Goal: Find specific page/section: Find specific page/section

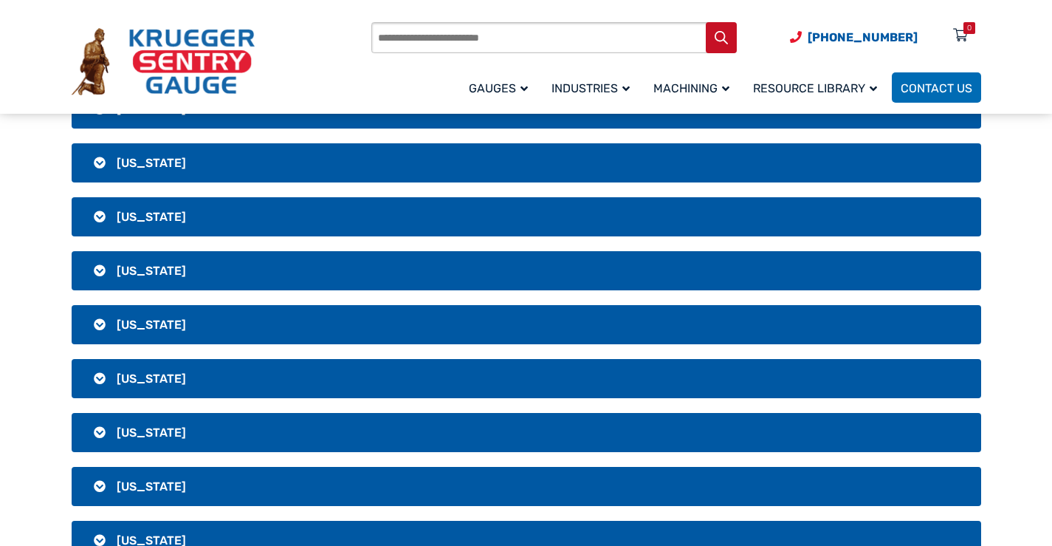
scroll to position [591, 0]
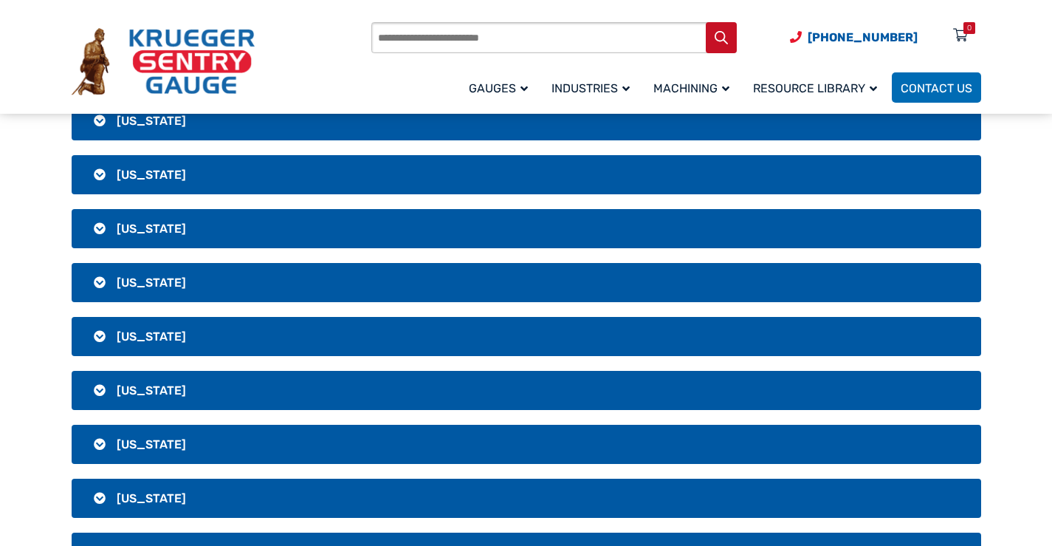
click at [146, 220] on h3 "[US_STATE]" at bounding box center [527, 228] width 910 height 39
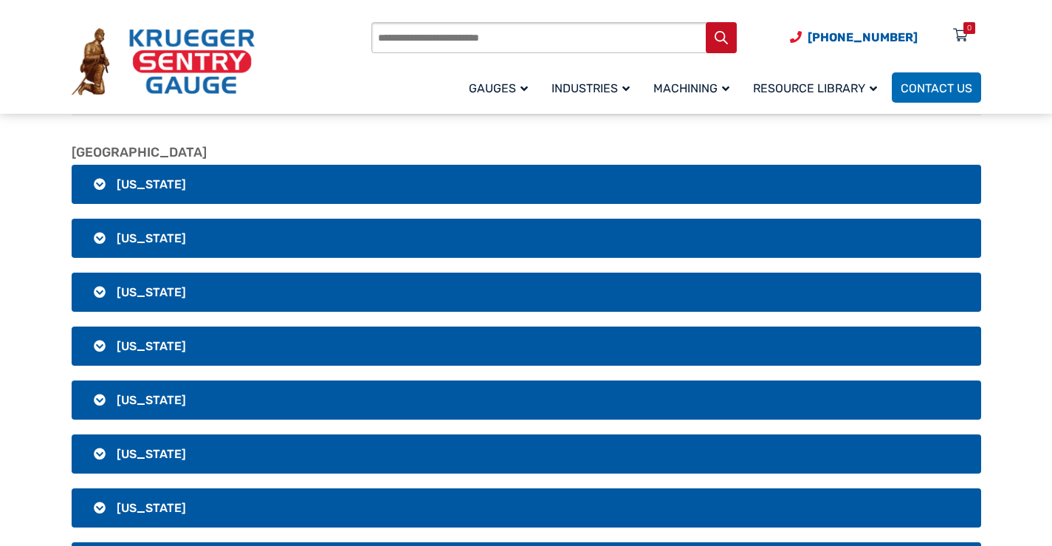
scroll to position [148, 0]
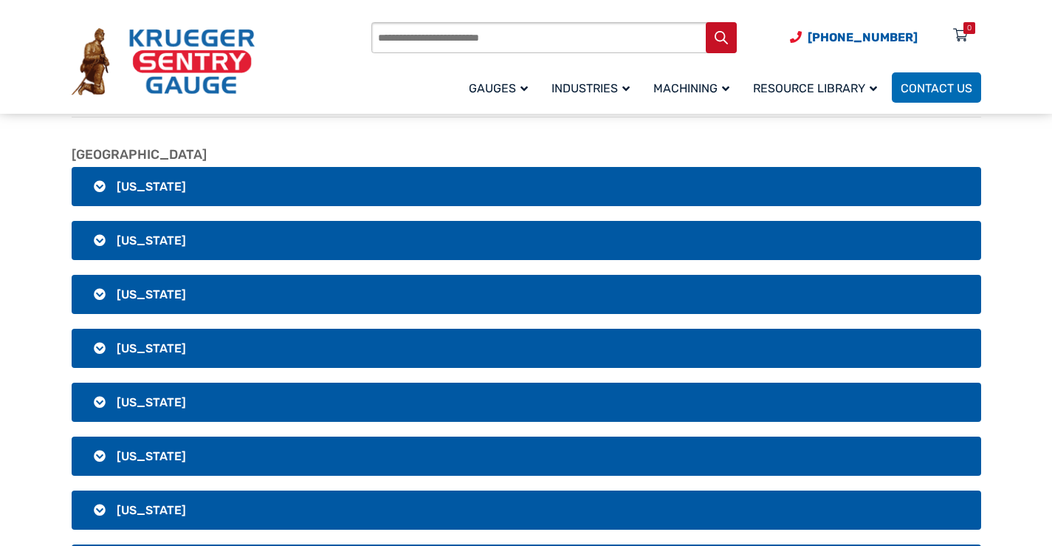
click at [210, 72] on img at bounding box center [163, 62] width 183 height 68
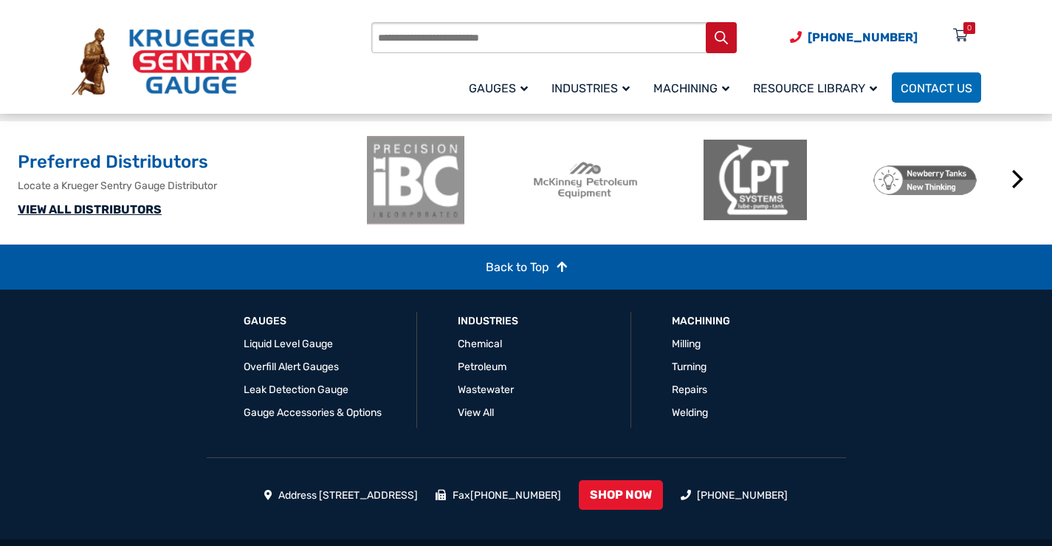
scroll to position [1739, 0]
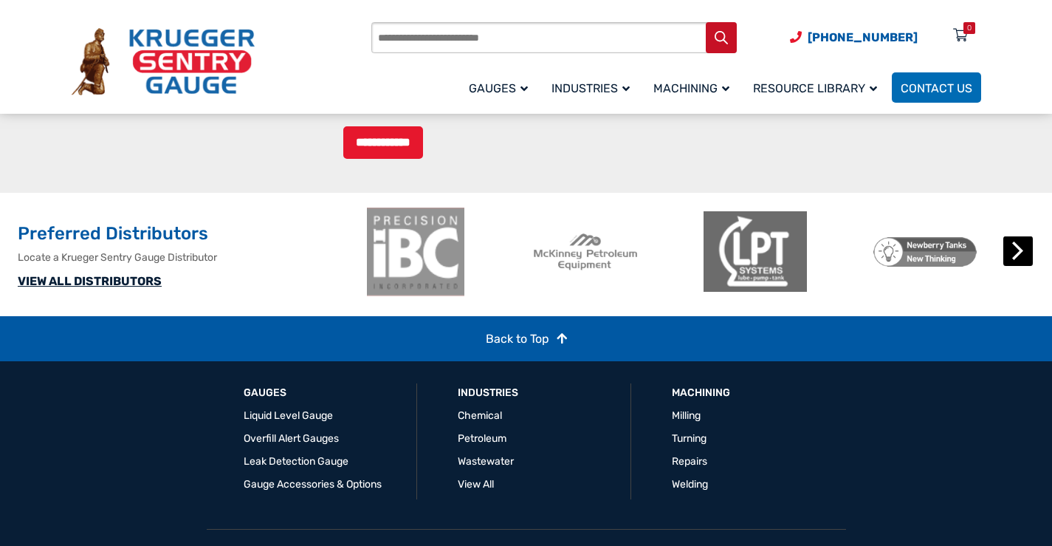
click at [1012, 266] on button "Next" at bounding box center [1019, 251] width 30 height 30
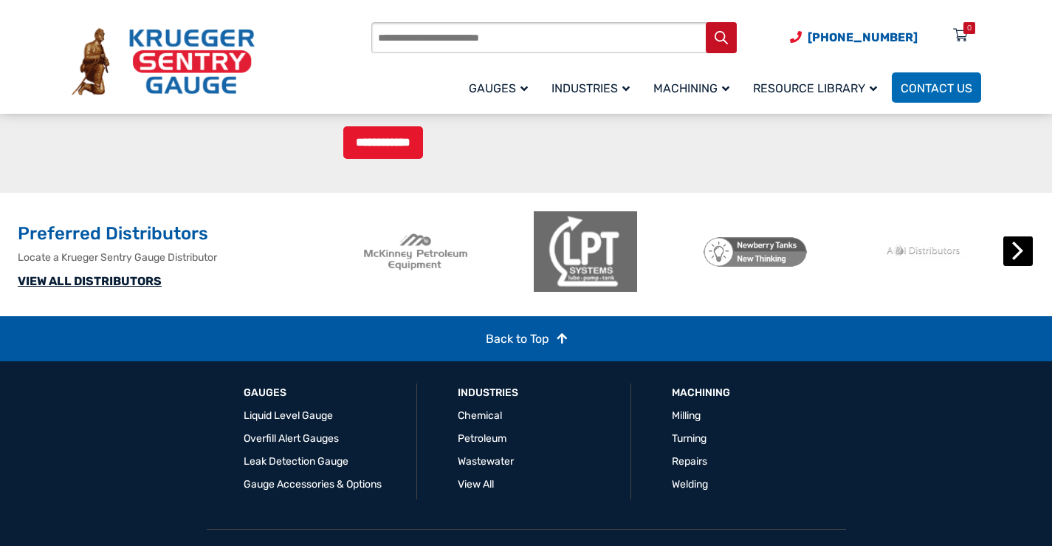
click at [1012, 266] on button "Next" at bounding box center [1019, 251] width 30 height 30
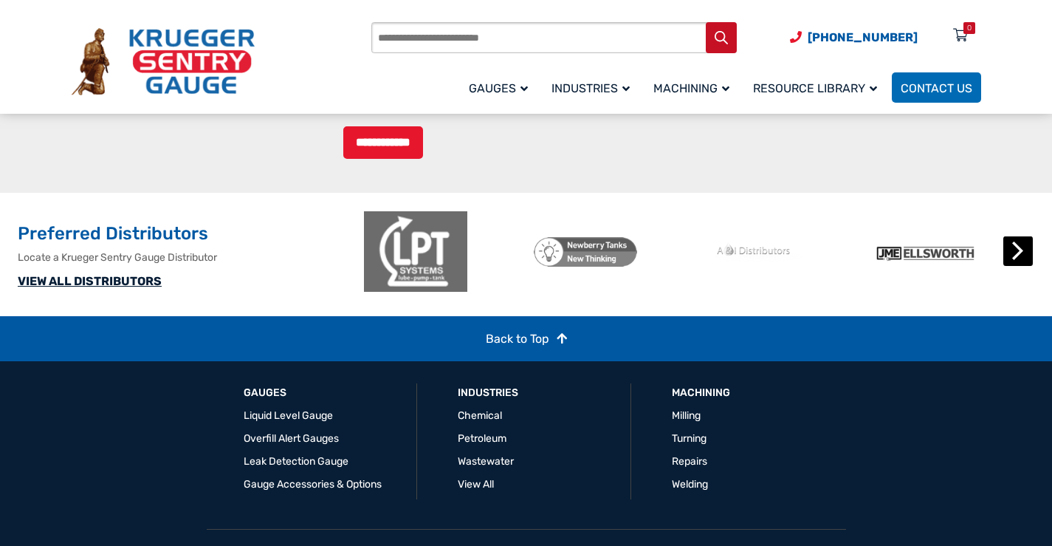
click at [1012, 266] on button "Next" at bounding box center [1019, 251] width 30 height 30
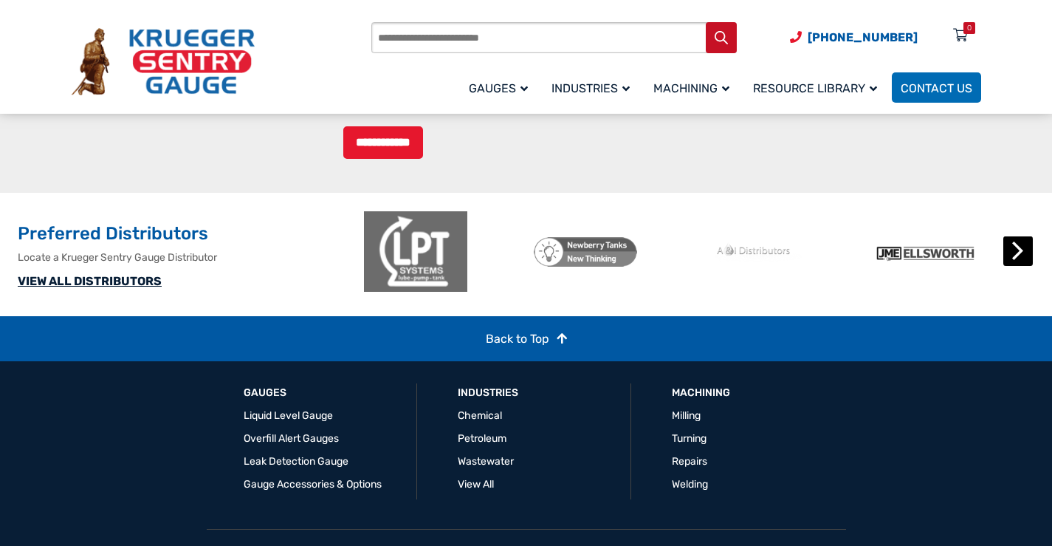
click at [1020, 266] on button "Next" at bounding box center [1019, 251] width 30 height 30
click at [1024, 266] on button "Next" at bounding box center [1019, 251] width 30 height 30
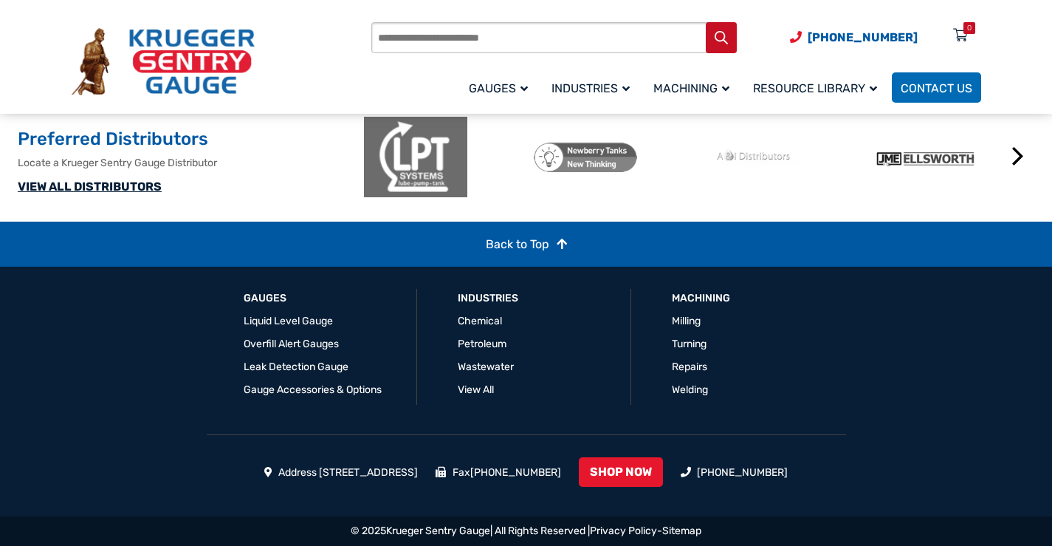
scroll to position [1813, 0]
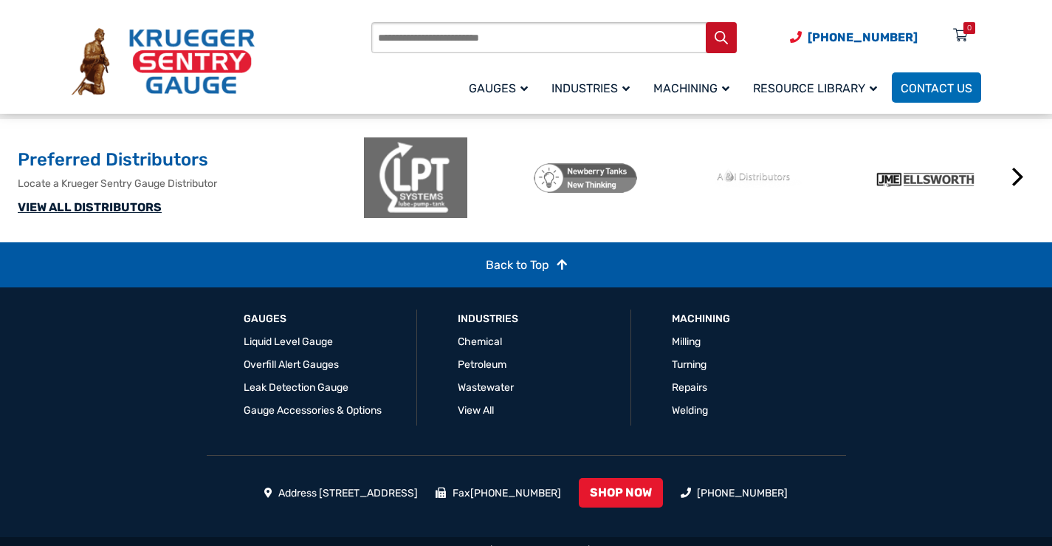
click at [95, 214] on link "VIEW ALL DISTRIBUTORS" at bounding box center [90, 207] width 144 height 14
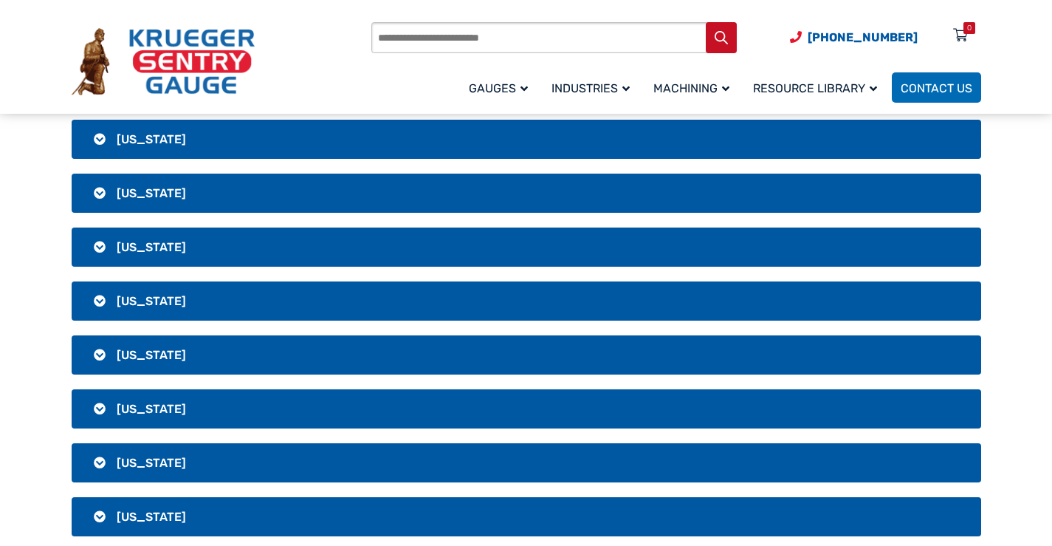
scroll to position [517, 0]
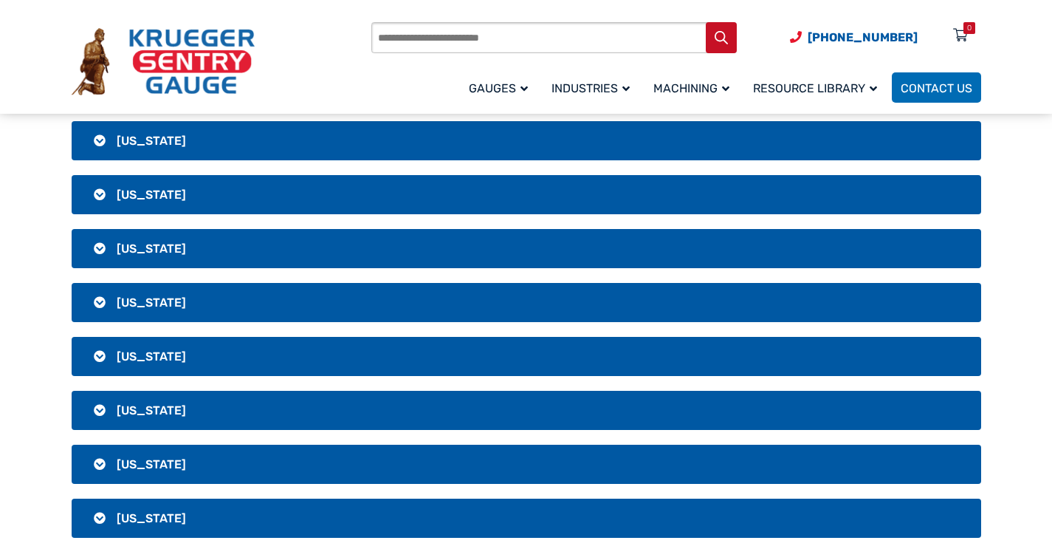
click at [171, 296] on h3 "[US_STATE]" at bounding box center [527, 302] width 910 height 39
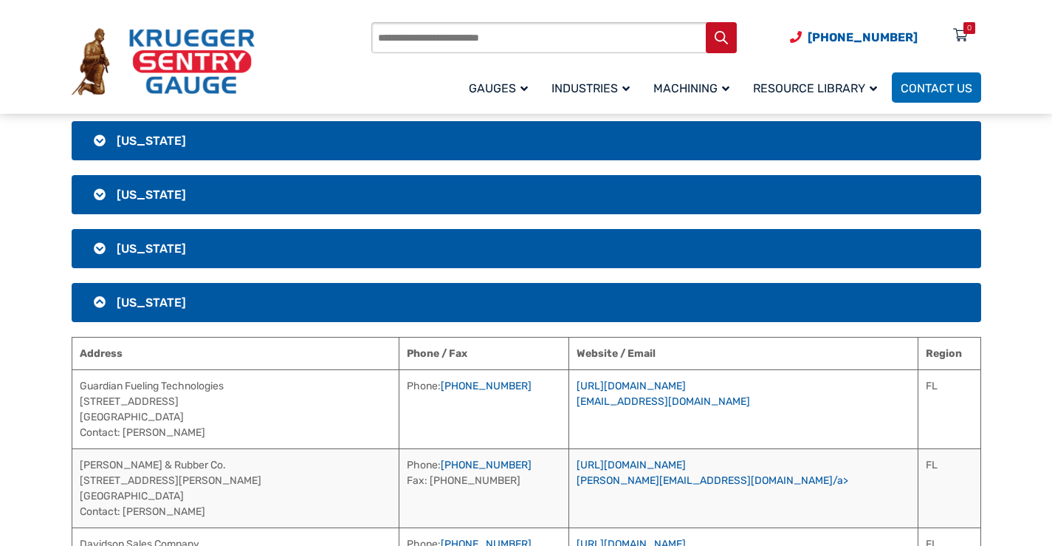
click at [129, 296] on span "[US_STATE]" at bounding box center [151, 302] width 69 height 14
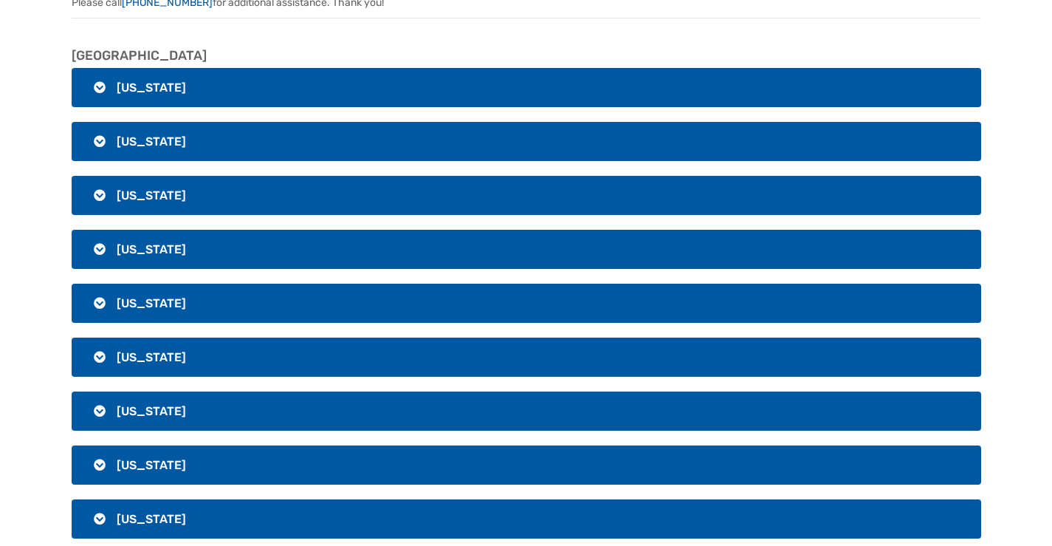
scroll to position [0, 0]
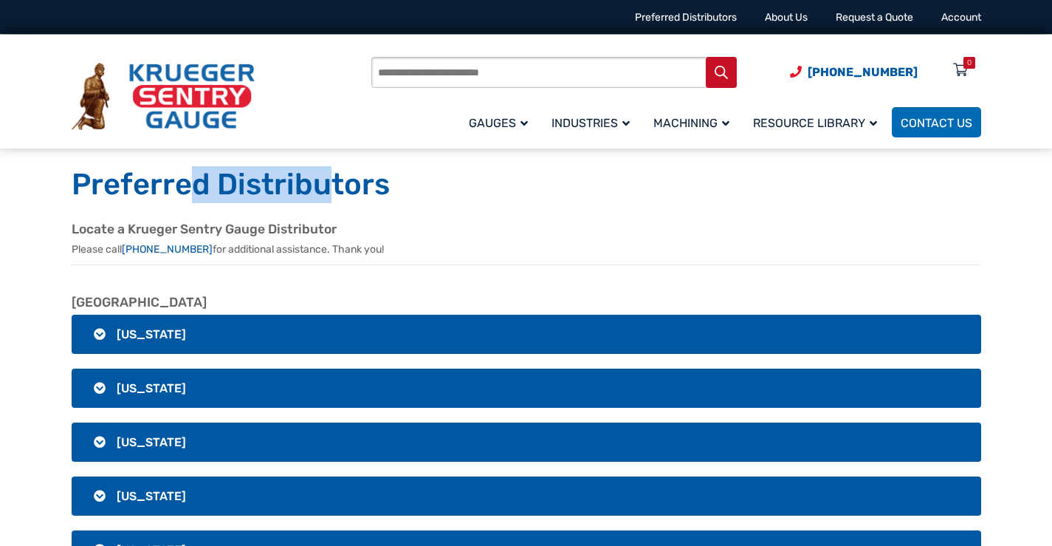
drag, startPoint x: 194, startPoint y: 182, endPoint x: 332, endPoint y: 192, distance: 139.2
click at [332, 192] on h1 "Preferred Distributors" at bounding box center [527, 184] width 910 height 37
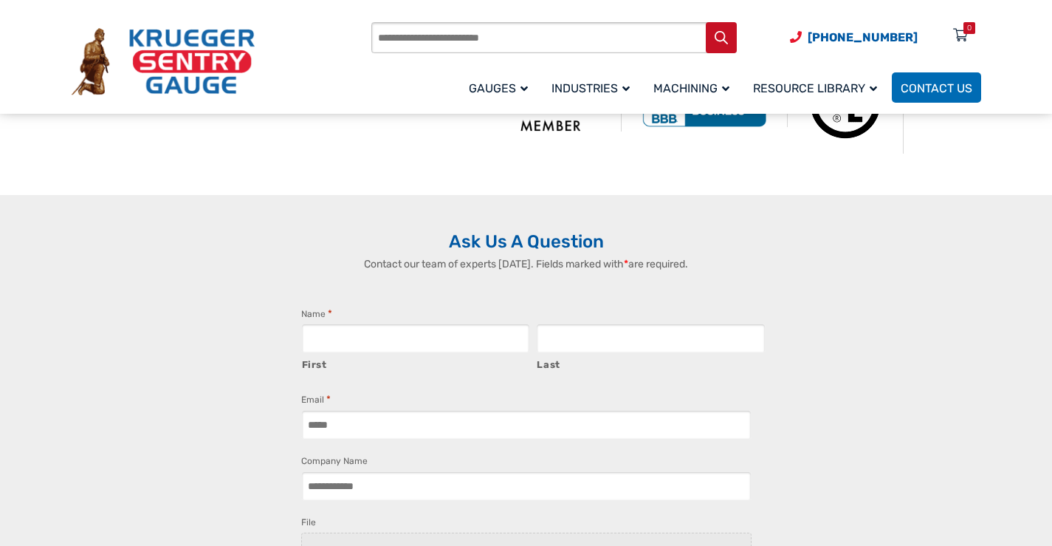
scroll to position [3176, 0]
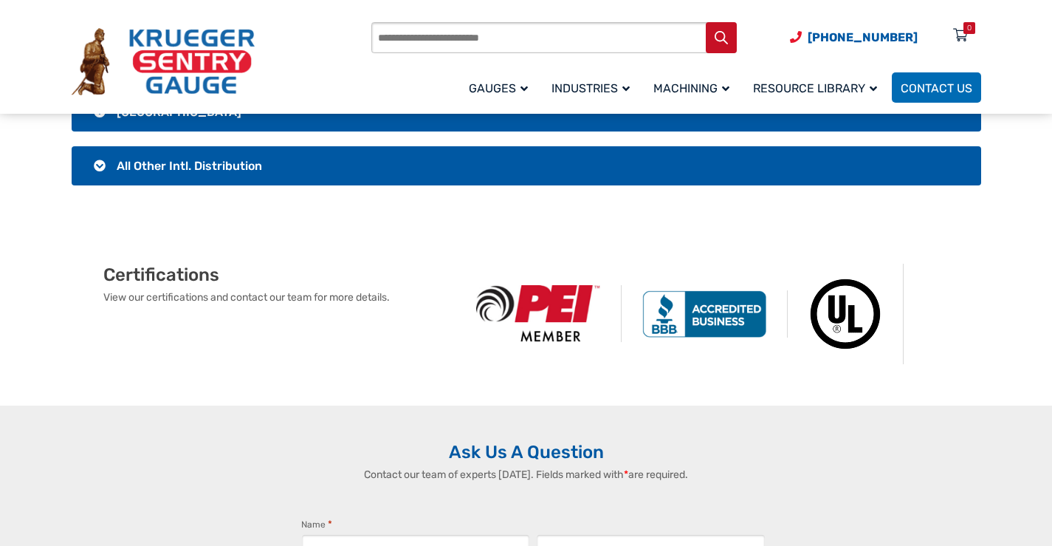
click at [273, 61] on div "Products search (920) 434-8860 Menu 0 Menu Account Gauges Liquid Level Gauge At…" at bounding box center [527, 61] width 910 height 86
